Goal: Task Accomplishment & Management: Use online tool/utility

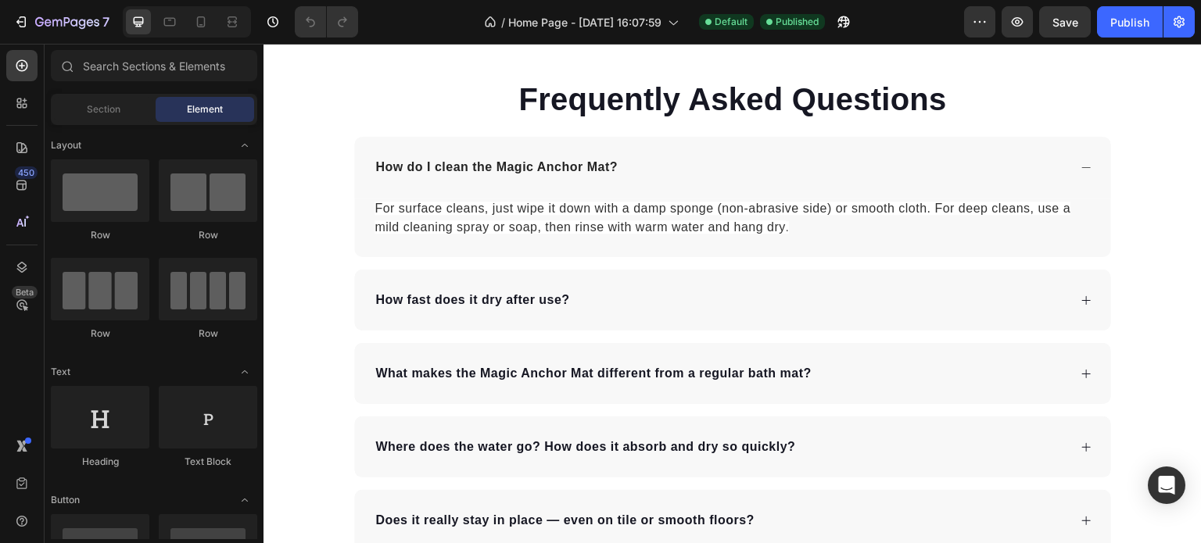
scroll to position [3362, 0]
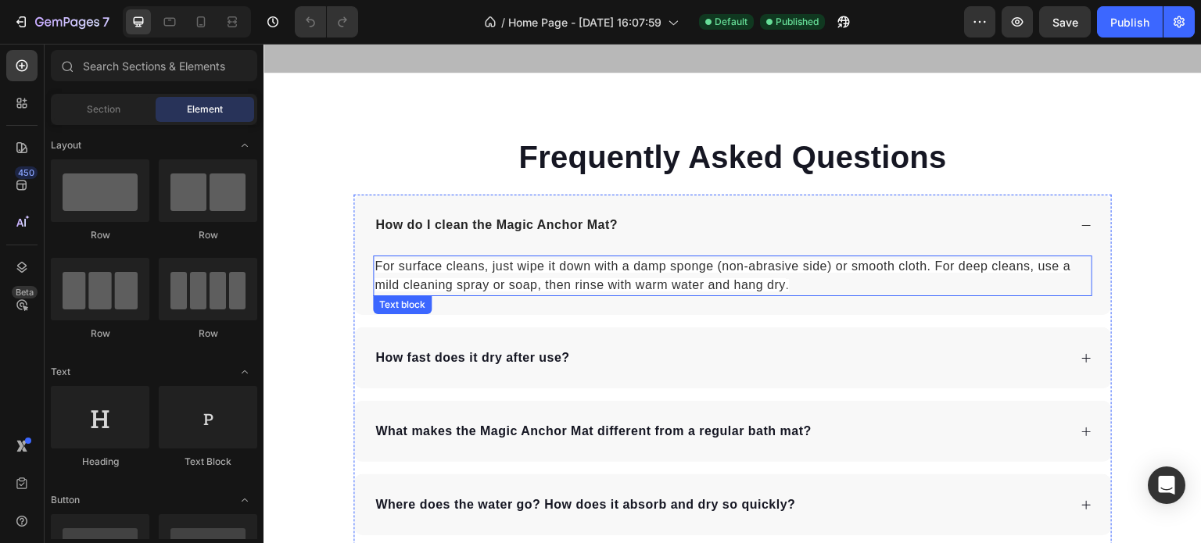
click at [796, 288] on p "For surface cleans, just wipe it down with a damp sponge (non-abrasive side) or…" at bounding box center [732, 276] width 716 height 38
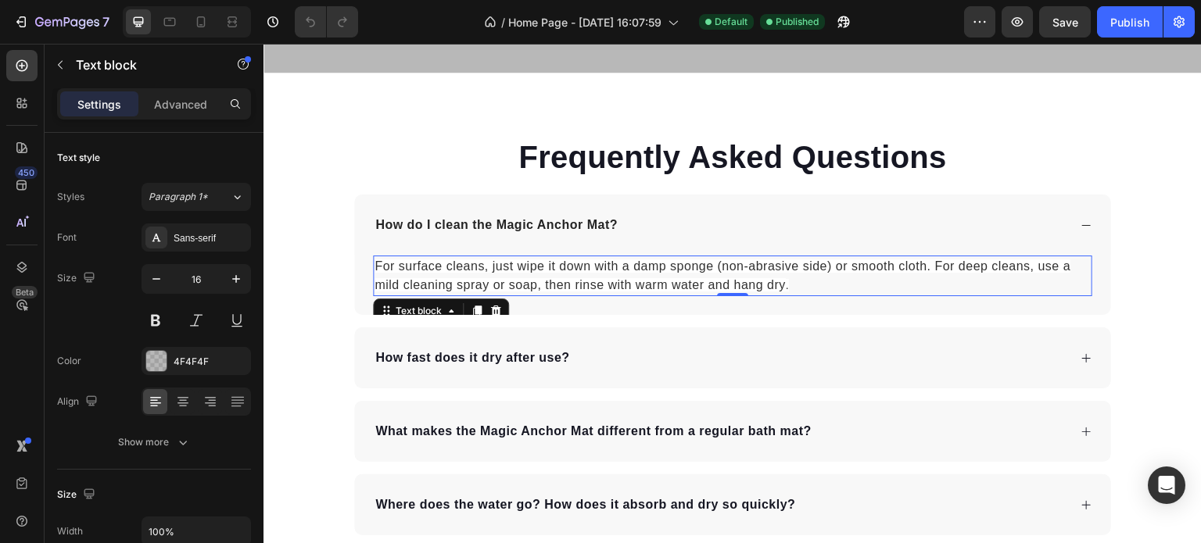
click at [790, 284] on p "For surface cleans, just wipe it down with a damp sponge (non-abrasive side) or…" at bounding box center [732, 276] width 716 height 38
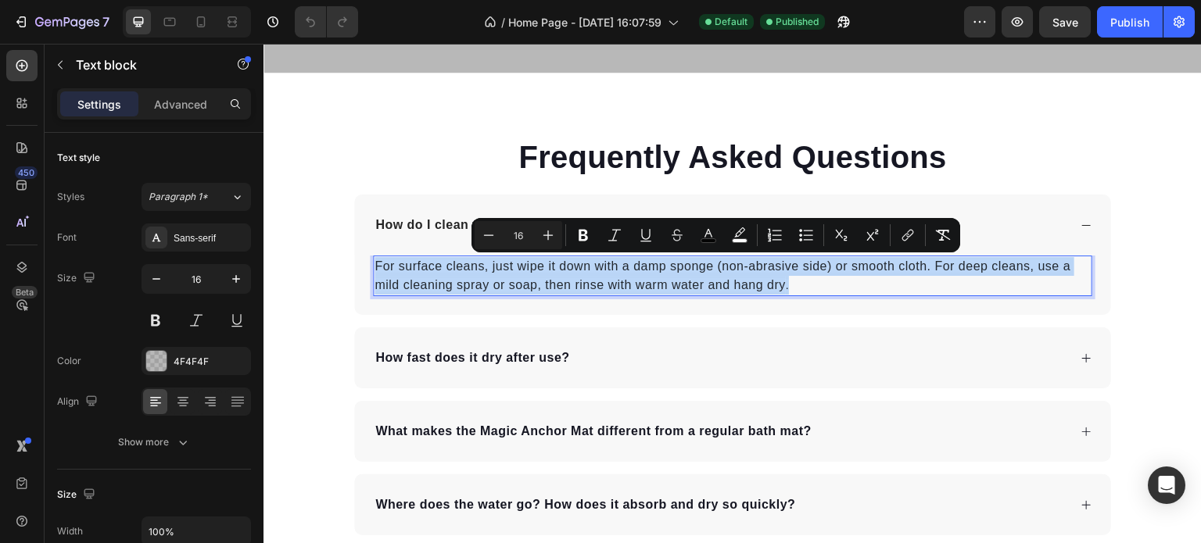
drag, startPoint x: 789, startPoint y: 284, endPoint x: 371, endPoint y: 260, distance: 418.9
click at [374, 260] on p "For surface cleans, just wipe it down with a damp sponge (non-abrasive side) or…" at bounding box center [732, 276] width 716 height 38
copy p "For surface cleans, just wipe it down with a damp sponge (non-abrasive side) or…"
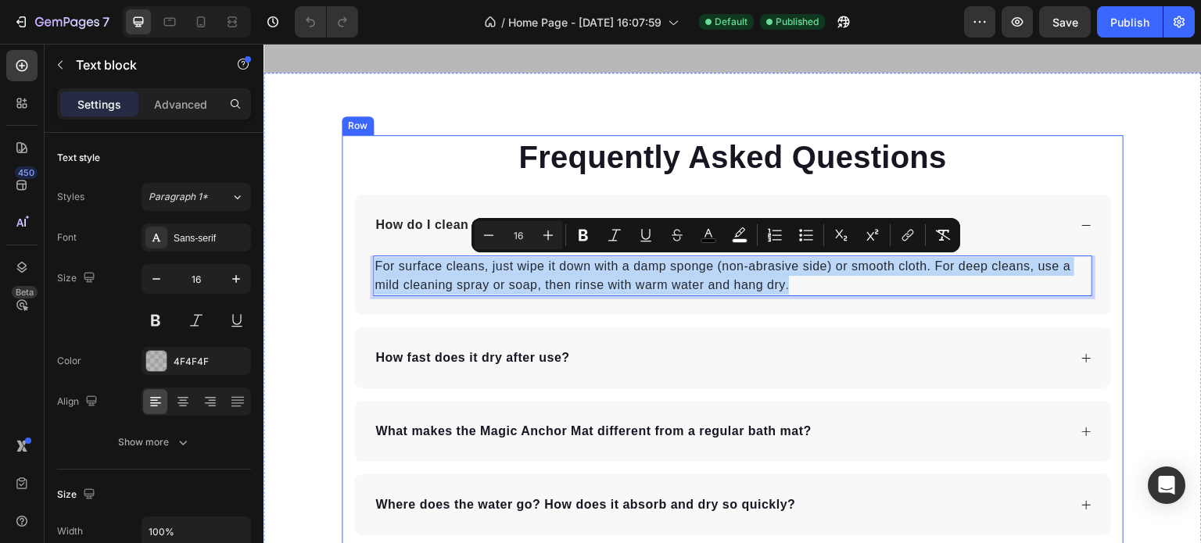
click at [1162, 288] on div "Frequently Asked Questions Heading How do I clean the Magic Anchor Mat ? For su…" at bounding box center [732, 408] width 938 height 547
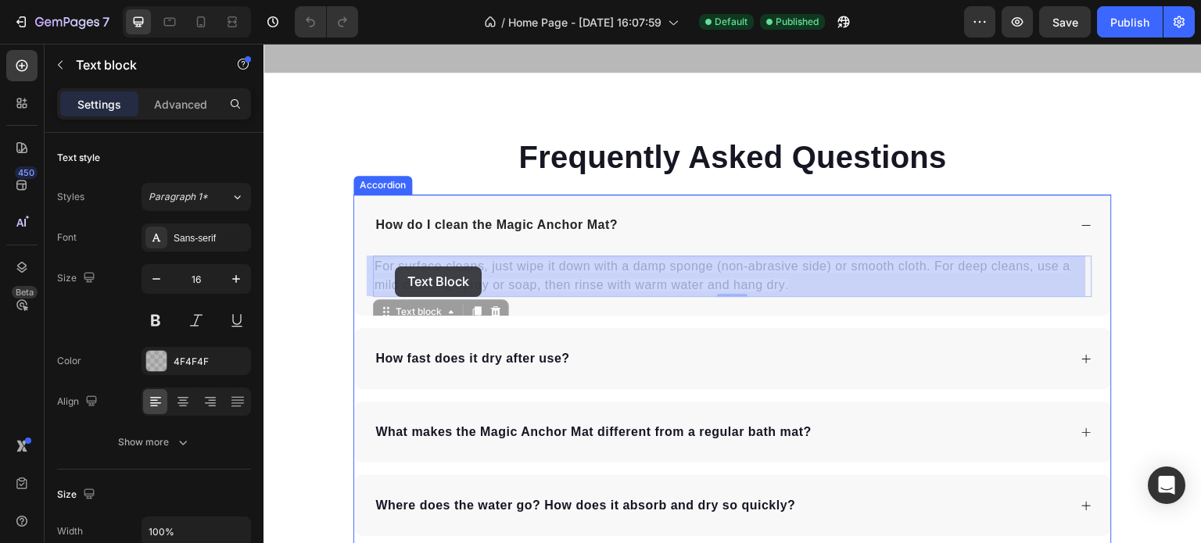
drag, startPoint x: 802, startPoint y: 281, endPoint x: 395, endPoint y: 267, distance: 407.5
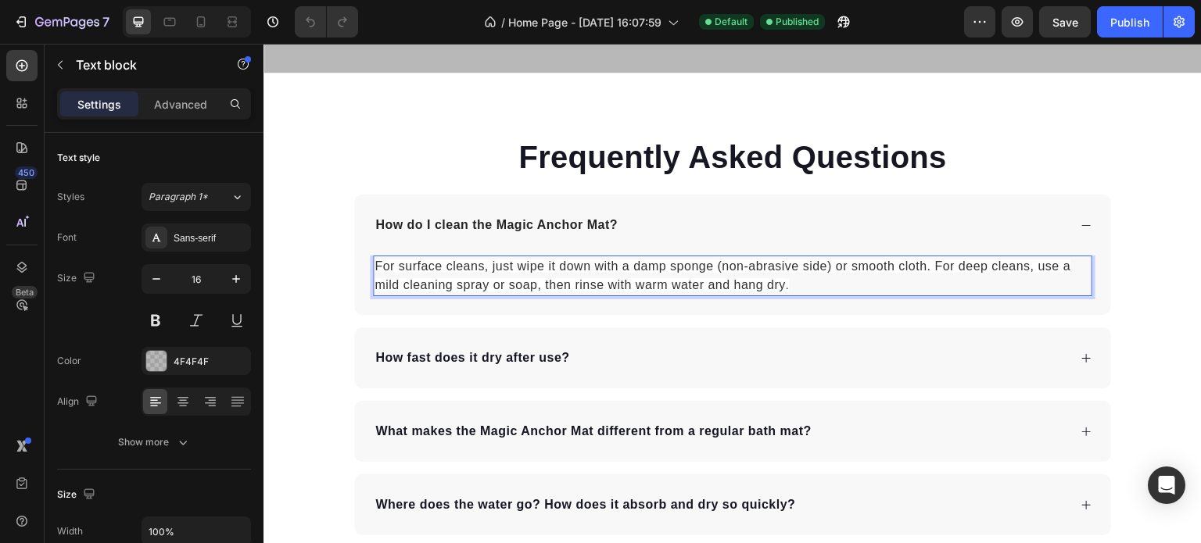
drag, startPoint x: 721, startPoint y: 275, endPoint x: 772, endPoint y: 285, distance: 52.4
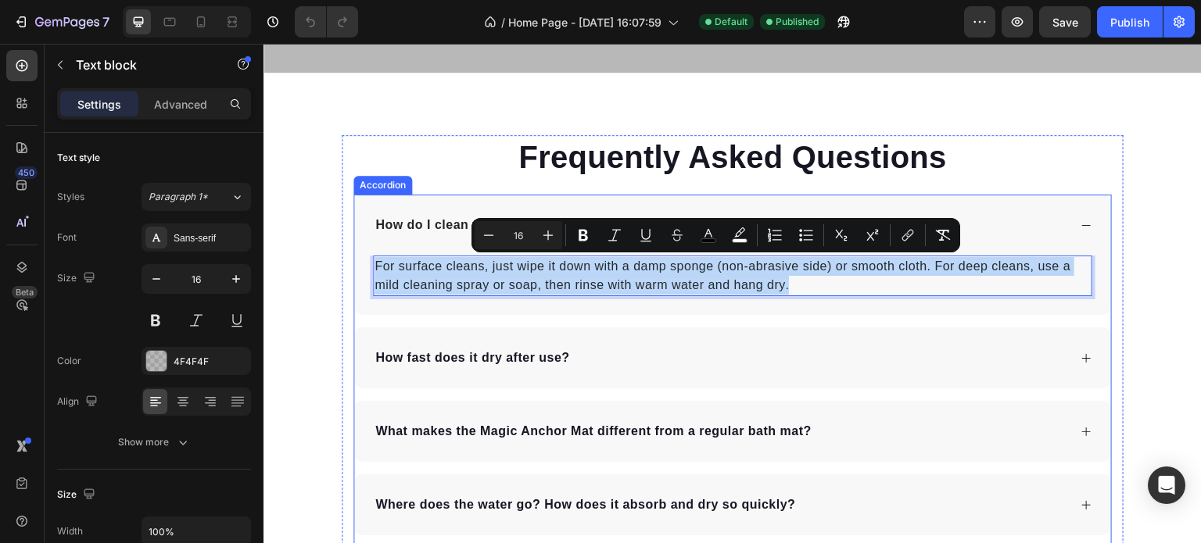
drag, startPoint x: 787, startPoint y: 285, endPoint x: 365, endPoint y: 264, distance: 422.6
click at [365, 264] on div "For surface cleans, just wipe it down with a damp sponge (non-abrasive side) or…" at bounding box center [732, 285] width 757 height 59
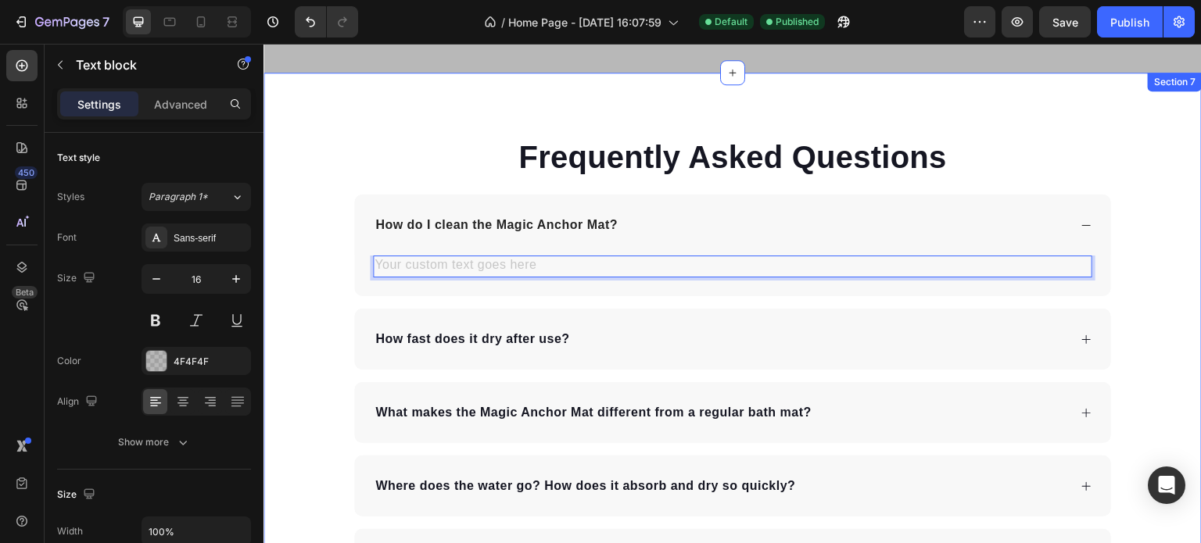
click at [1160, 273] on div "Frequently Asked Questions Heading How do I clean the Magic Anchor Mat ? Text b…" at bounding box center [732, 399] width 938 height 528
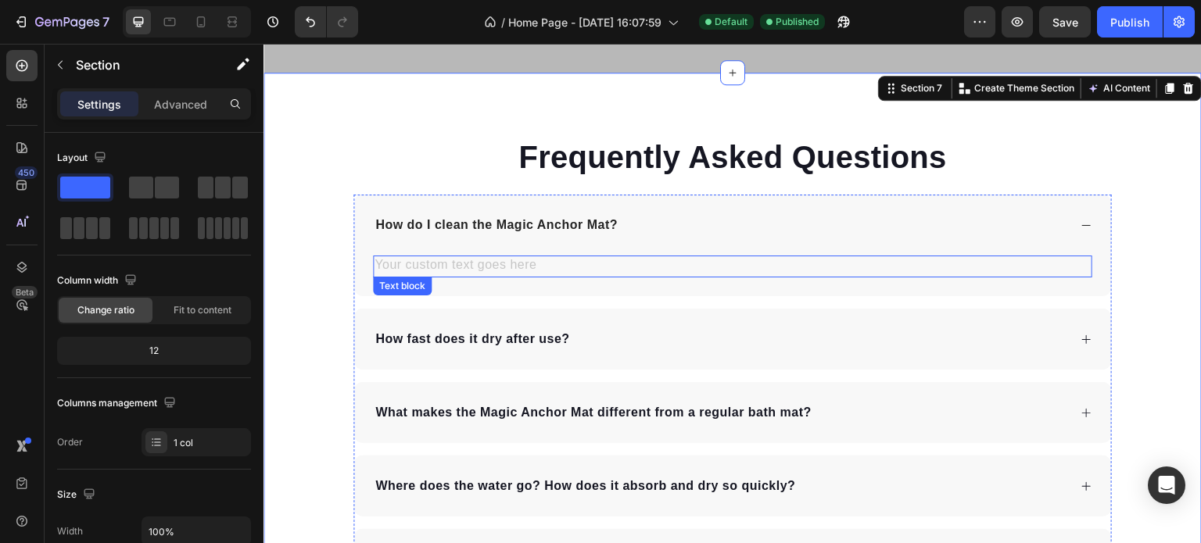
click at [518, 266] on div "Rich Text Editor. Editing area: main" at bounding box center [732, 267] width 719 height 22
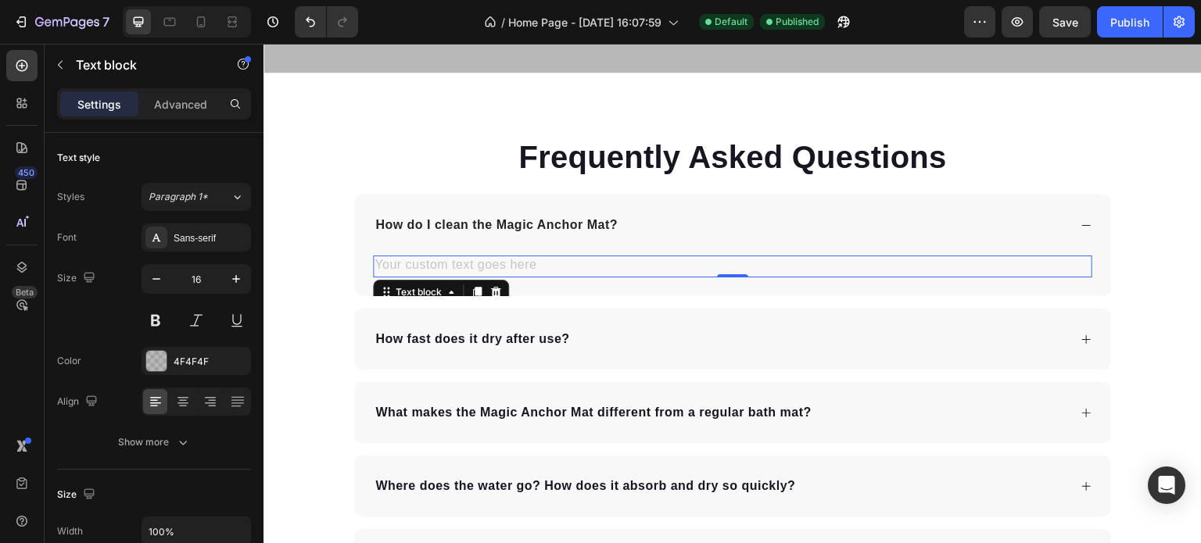
click at [518, 266] on div "Rich Text Editor. Editing area: main" at bounding box center [732, 267] width 719 height 22
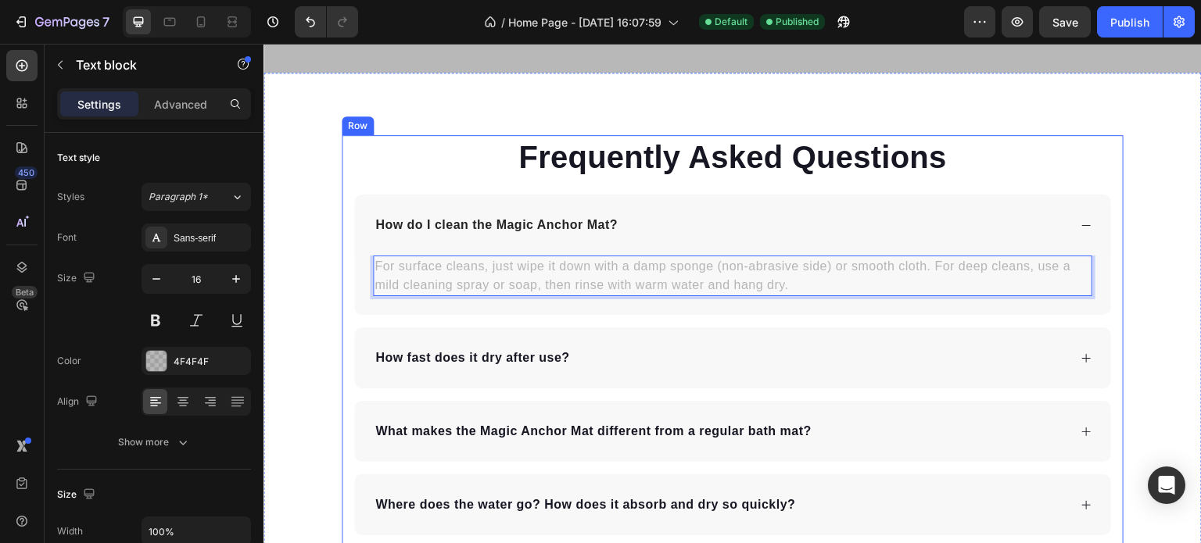
click at [1116, 275] on div "Frequently Asked Questions Heading How do I clean the Magic Anchor Mat ? For su…" at bounding box center [733, 408] width 782 height 547
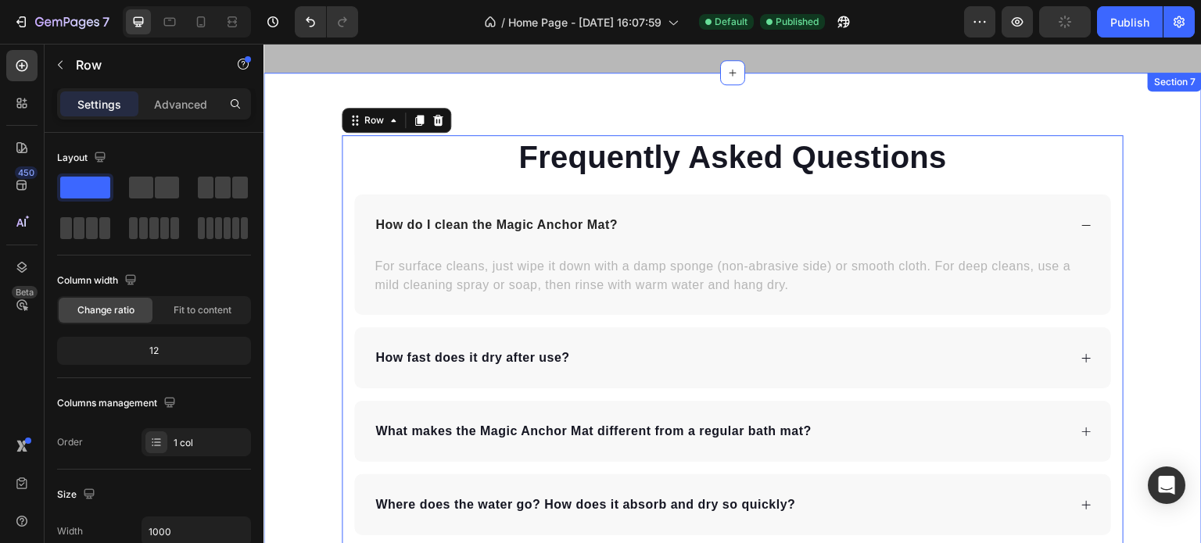
click at [1159, 272] on div "Frequently Asked Questions Heading How do I clean the Magic Anchor Mat ? For su…" at bounding box center [732, 408] width 938 height 547
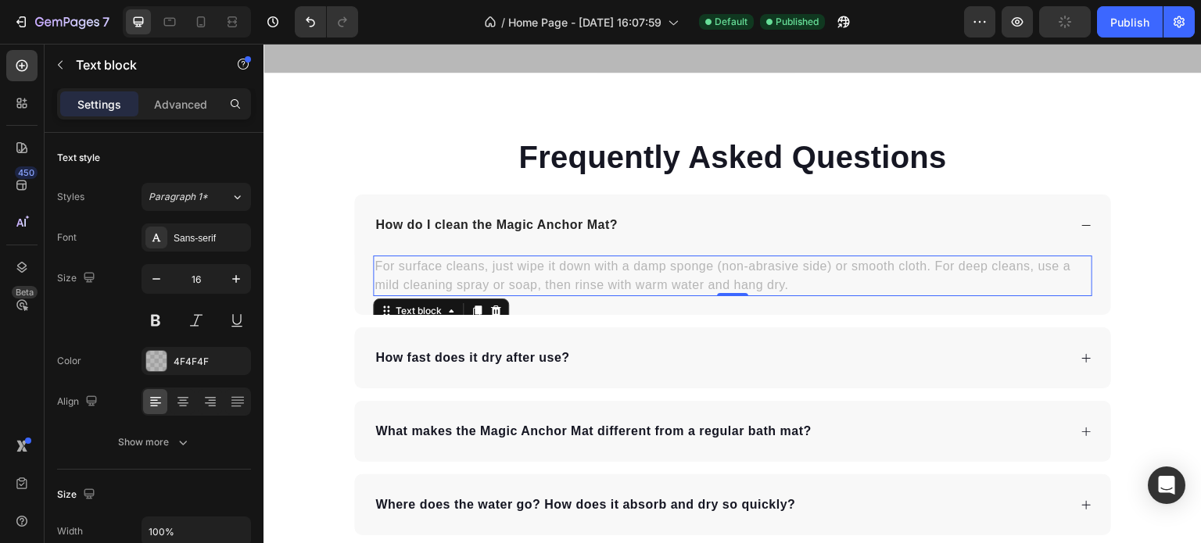
click at [757, 280] on p "For surface cleans, just wipe it down with a damp sponge (non-abrasive side) or…" at bounding box center [732, 276] width 716 height 38
click at [154, 359] on div at bounding box center [156, 361] width 20 height 20
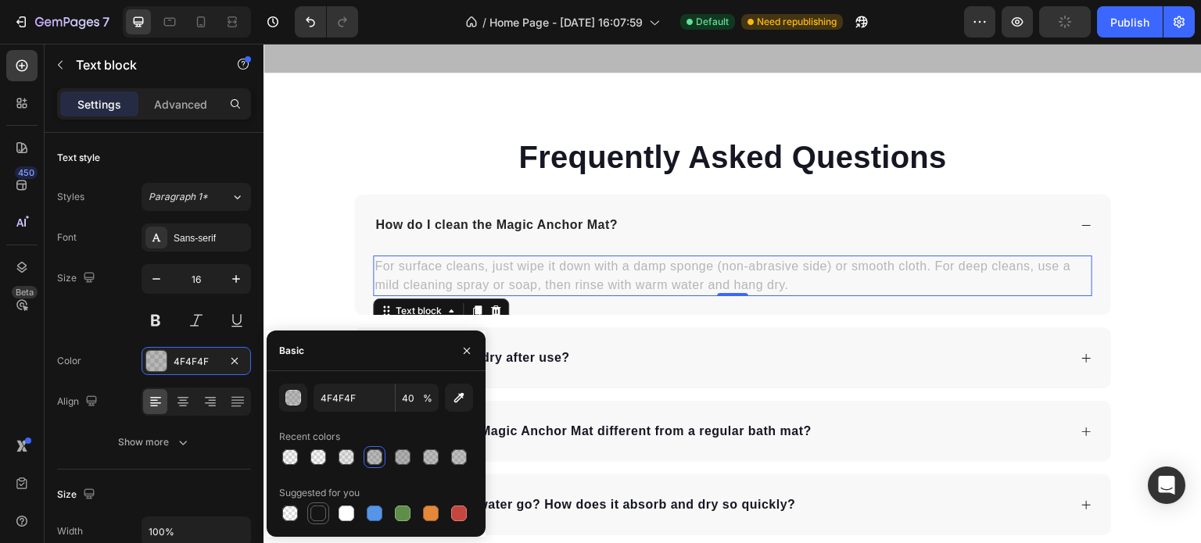
click at [317, 517] on div at bounding box center [318, 514] width 16 height 16
type input "151515"
type input "100"
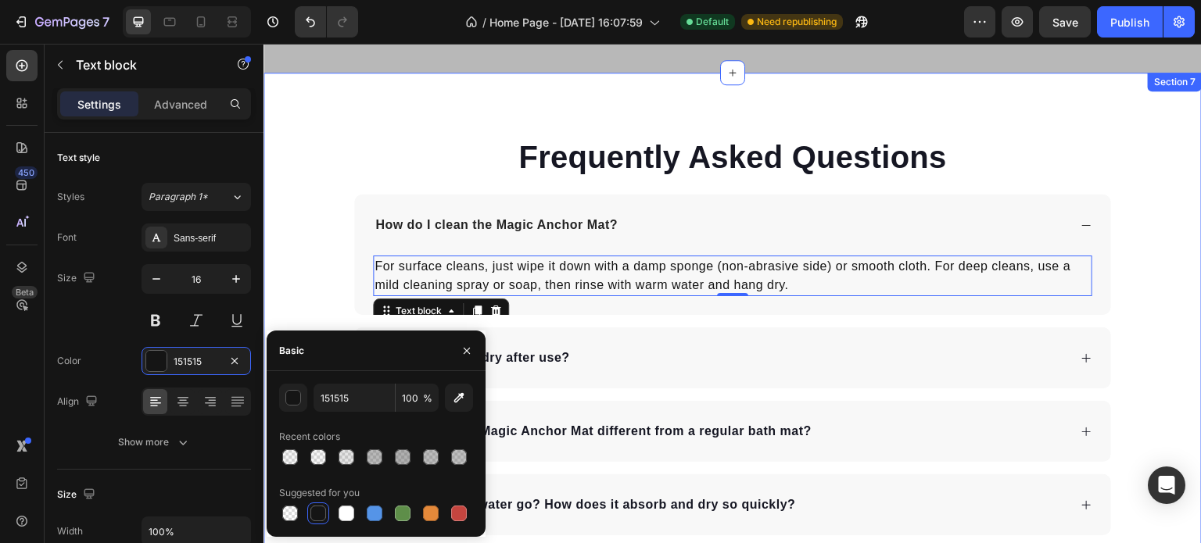
click at [1160, 296] on div "Frequently Asked Questions Heading How do I clean the Magic Anchor Mat ? For su…" at bounding box center [732, 408] width 938 height 547
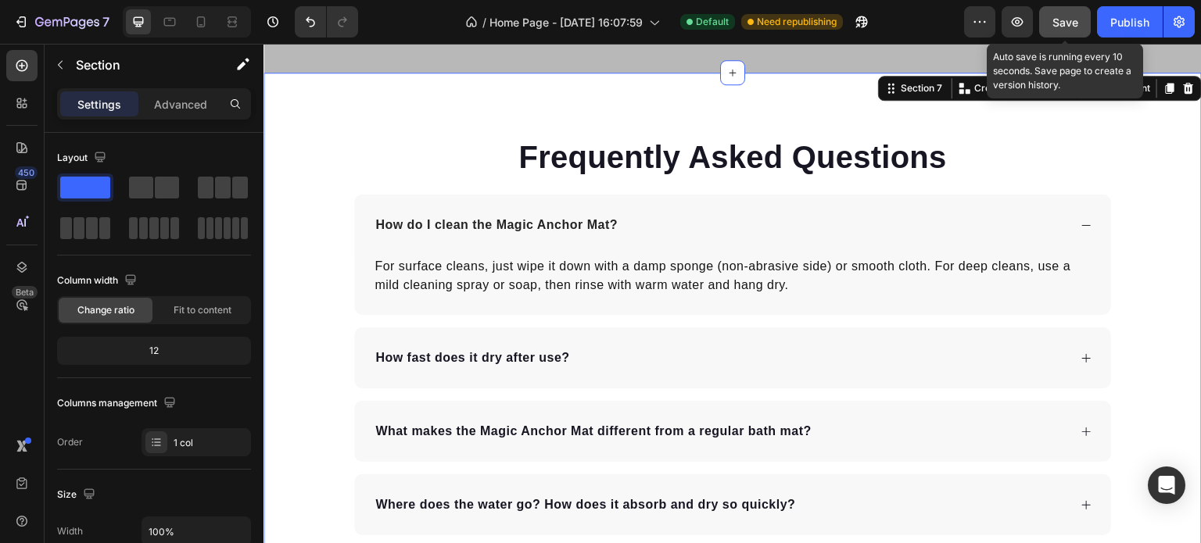
click at [1048, 21] on button "Save" at bounding box center [1065, 21] width 52 height 31
